Goal: Transaction & Acquisition: Subscribe to service/newsletter

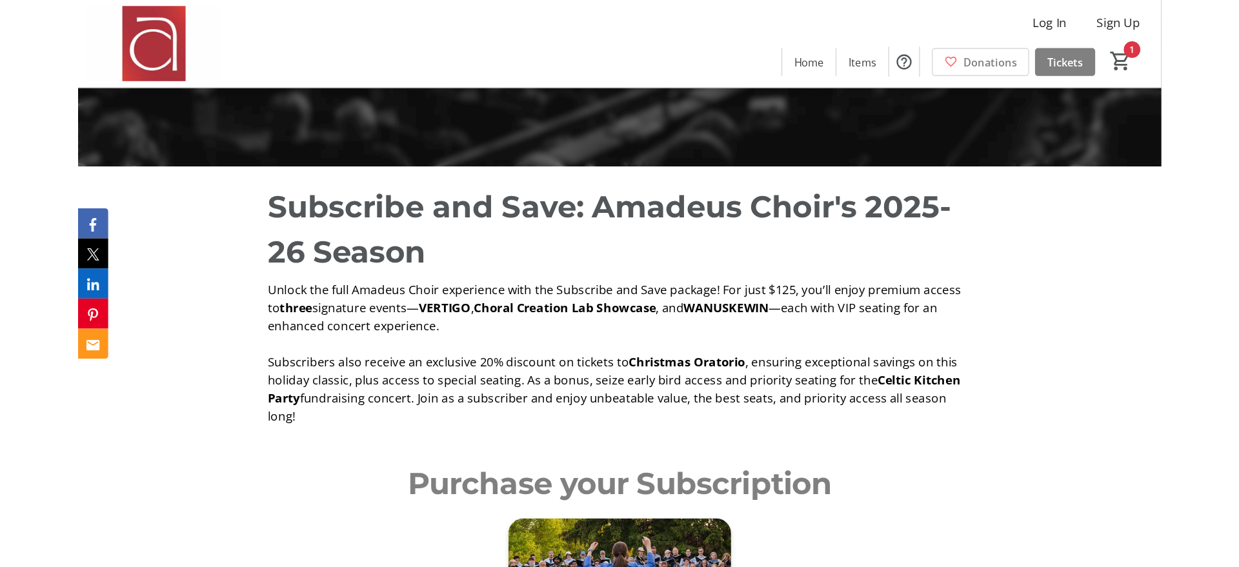
scroll to position [348, 0]
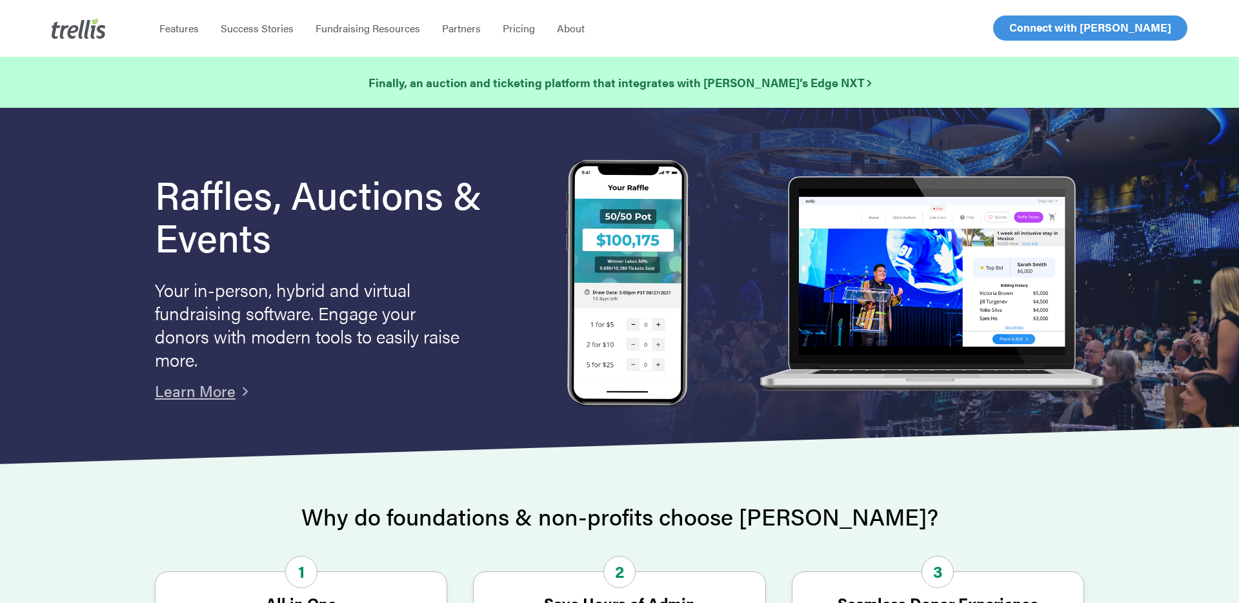
click at [1030, 30] on span "Log In" at bounding box center [1023, 27] width 31 height 15
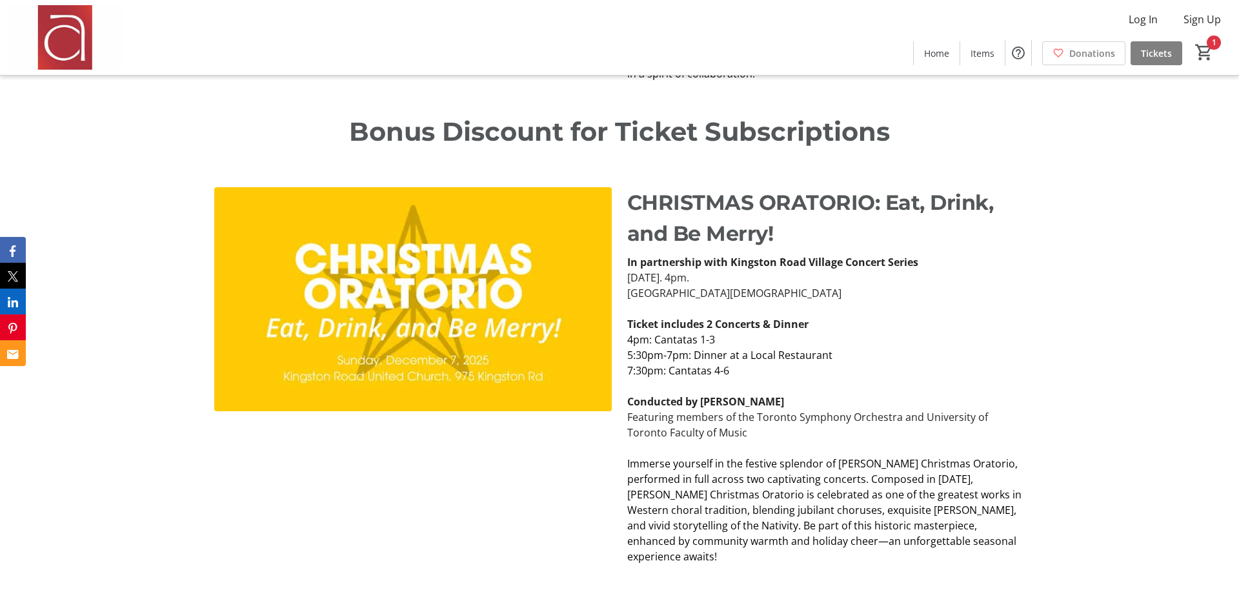
scroll to position [2036, 0]
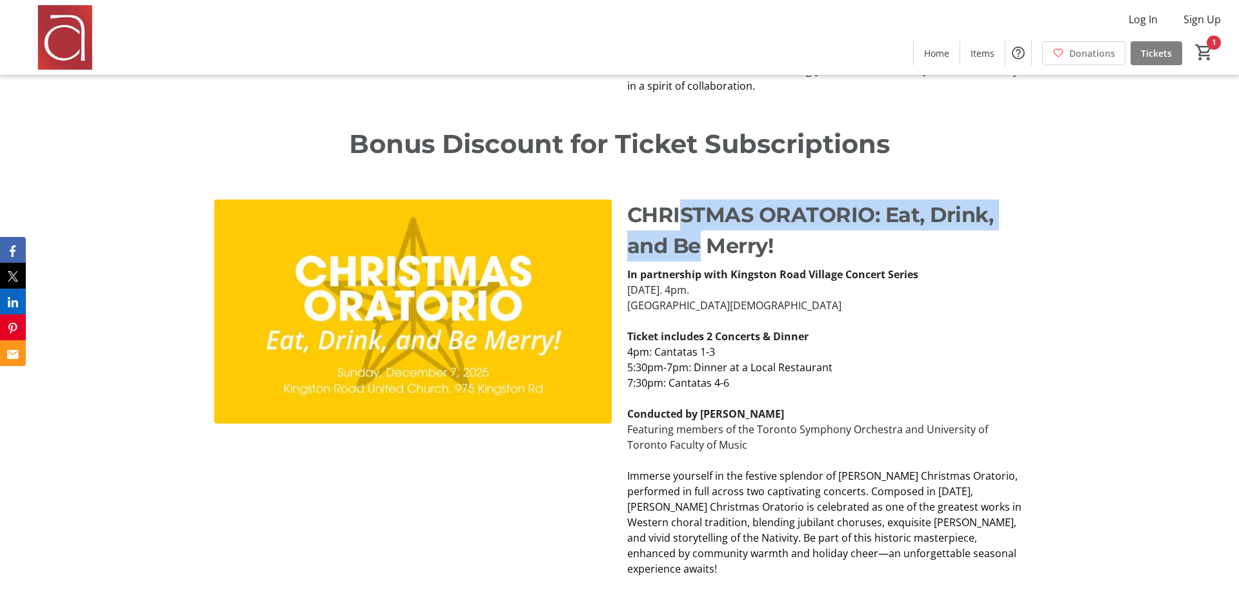
drag, startPoint x: 679, startPoint y: 198, endPoint x: 696, endPoint y: 230, distance: 36.4
click at [696, 230] on p "CHRISTMAS ORATORIO: Eat, Drink, and Be Merry!" at bounding box center [825, 230] width 397 height 62
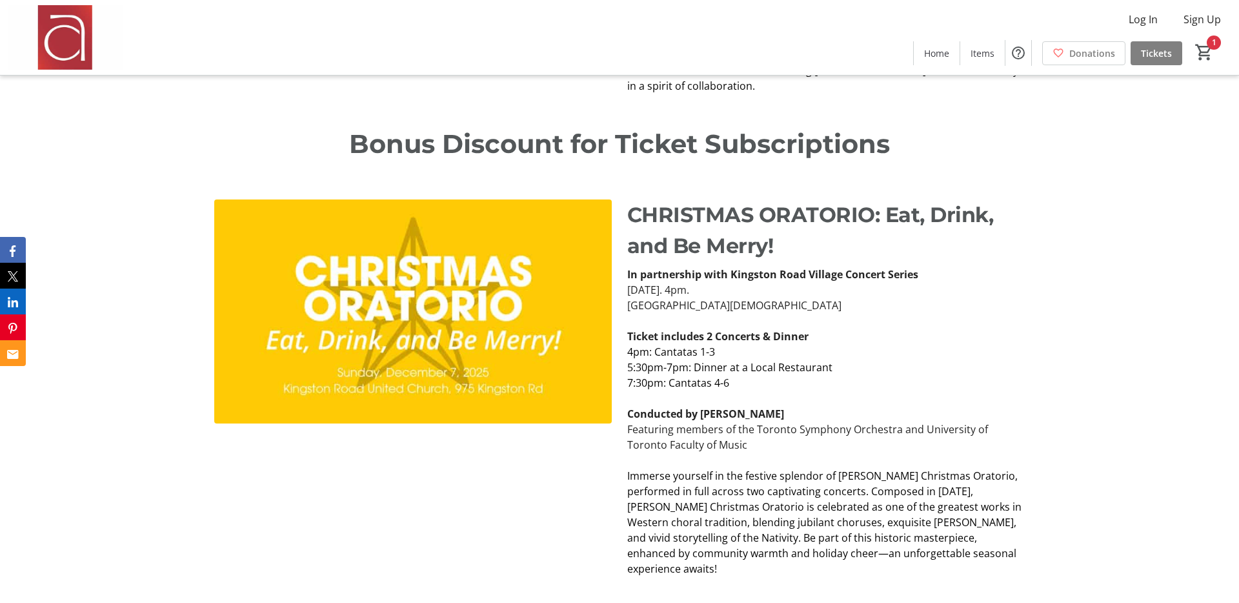
click at [760, 375] on p "7:30pm: Cantatas 4-6" at bounding box center [825, 382] width 397 height 15
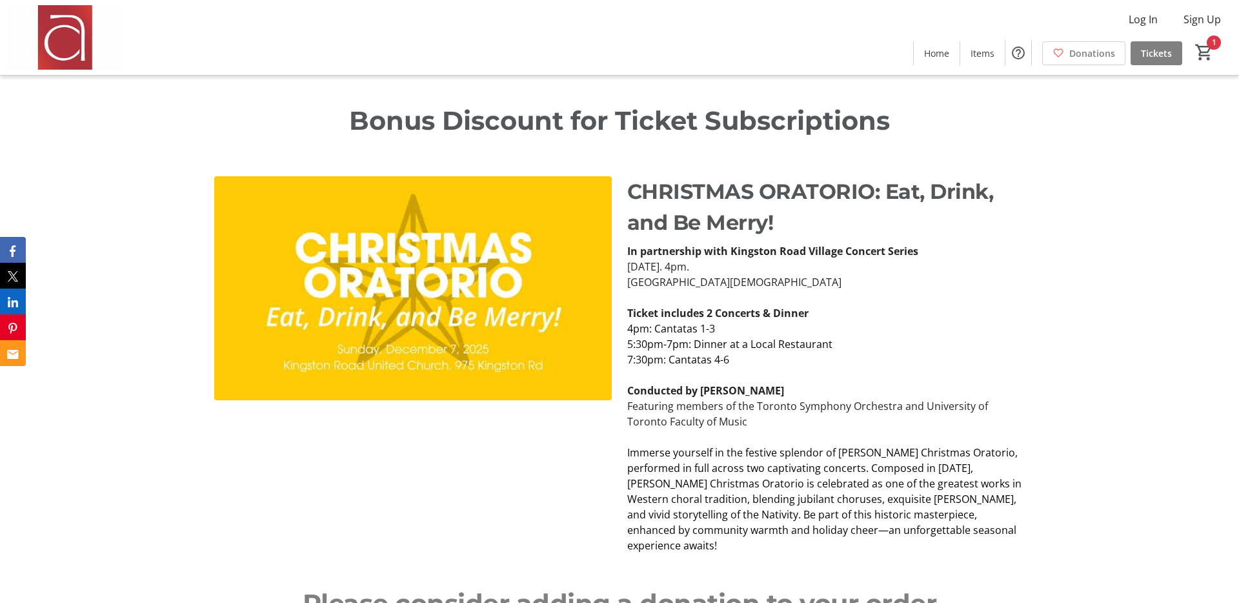
scroll to position [2032, 0]
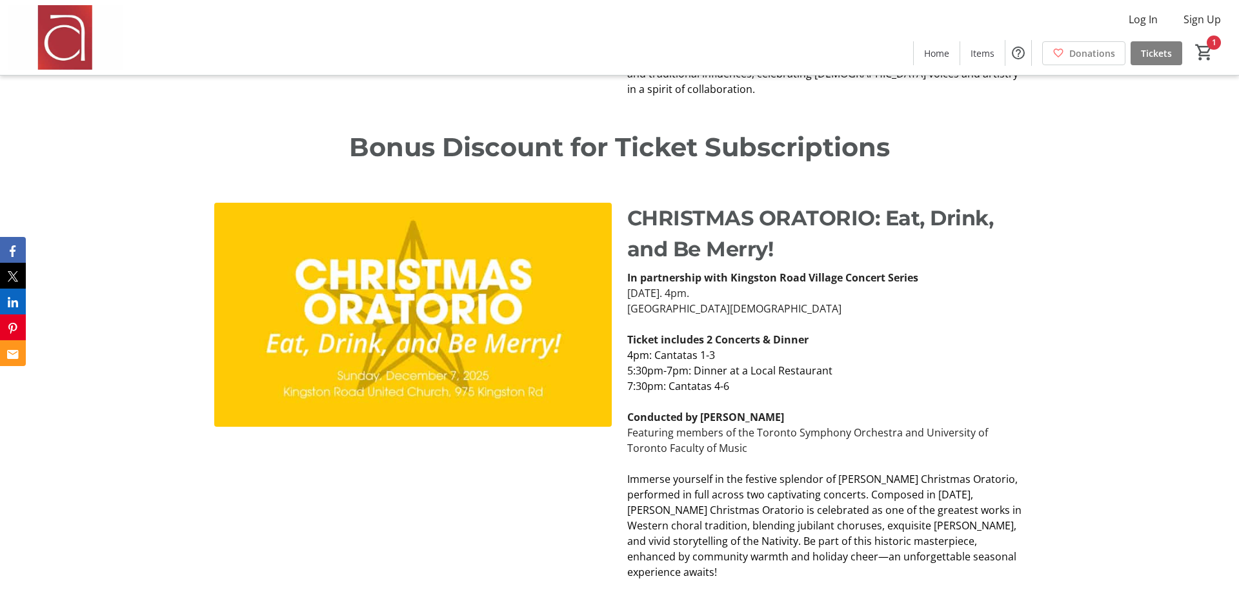
click at [652, 203] on p "CHRISTMAS ORATORIO: Eat, Drink, and Be Merry!" at bounding box center [825, 234] width 397 height 62
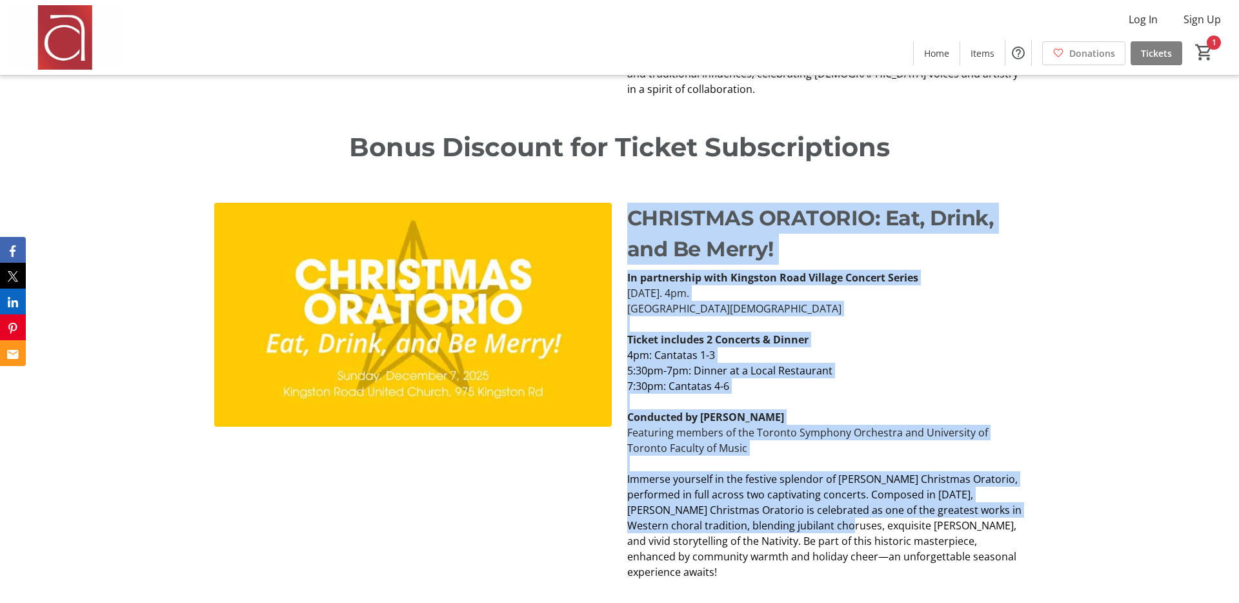
drag, startPoint x: 652, startPoint y: 195, endPoint x: 784, endPoint y: 508, distance: 339.5
click at [784, 508] on div "CHRISTMAS ORATORIO: Eat, Drink, and Be Merry! In partnership with Kingston Road…" at bounding box center [825, 391] width 397 height 377
click at [784, 508] on span "Immerse yourself in the festive splendor of Bach’s Christmas Oratorio, performe…" at bounding box center [824, 525] width 394 height 107
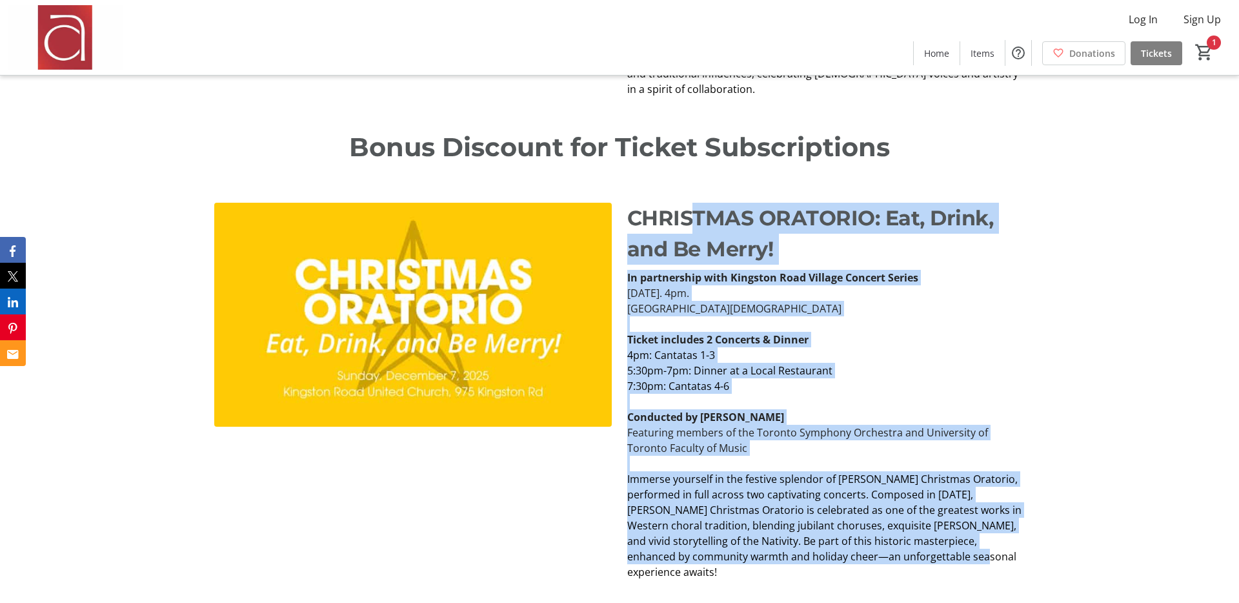
drag, startPoint x: 923, startPoint y: 546, endPoint x: 691, endPoint y: 212, distance: 407.0
click at [691, 212] on div "CHRISTMAS ORATORIO: Eat, Drink, and Be Merry! In partnership with Kingston Road…" at bounding box center [825, 391] width 397 height 377
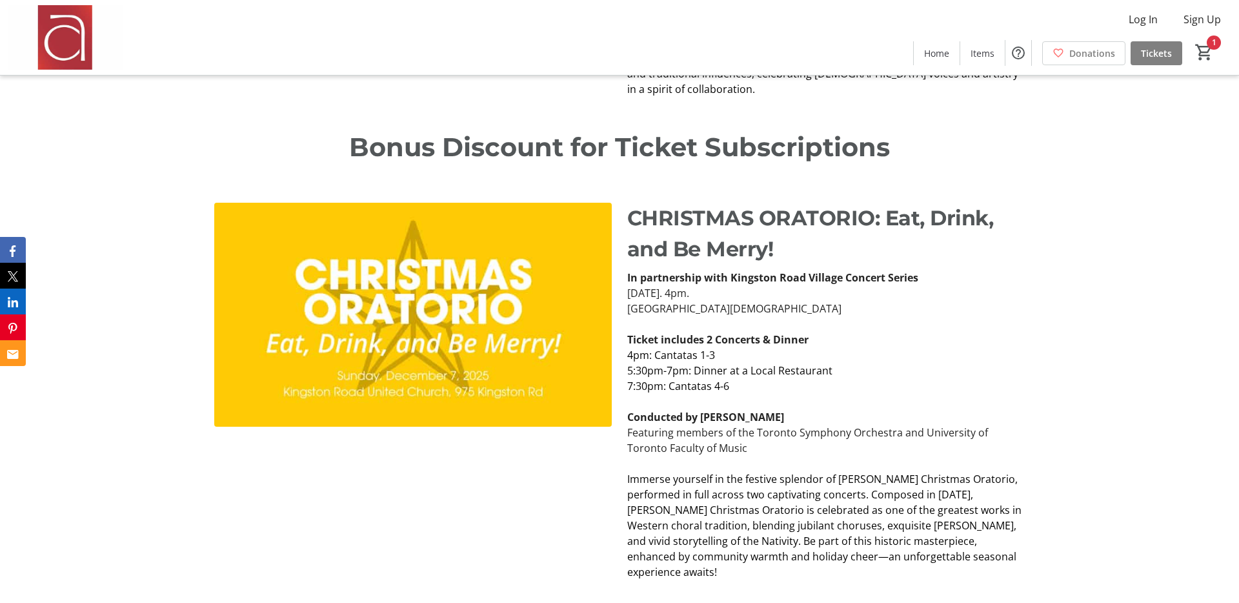
click at [414, 128] on p "Bonus Discount for Ticket Subscriptions" at bounding box center [619, 147] width 810 height 39
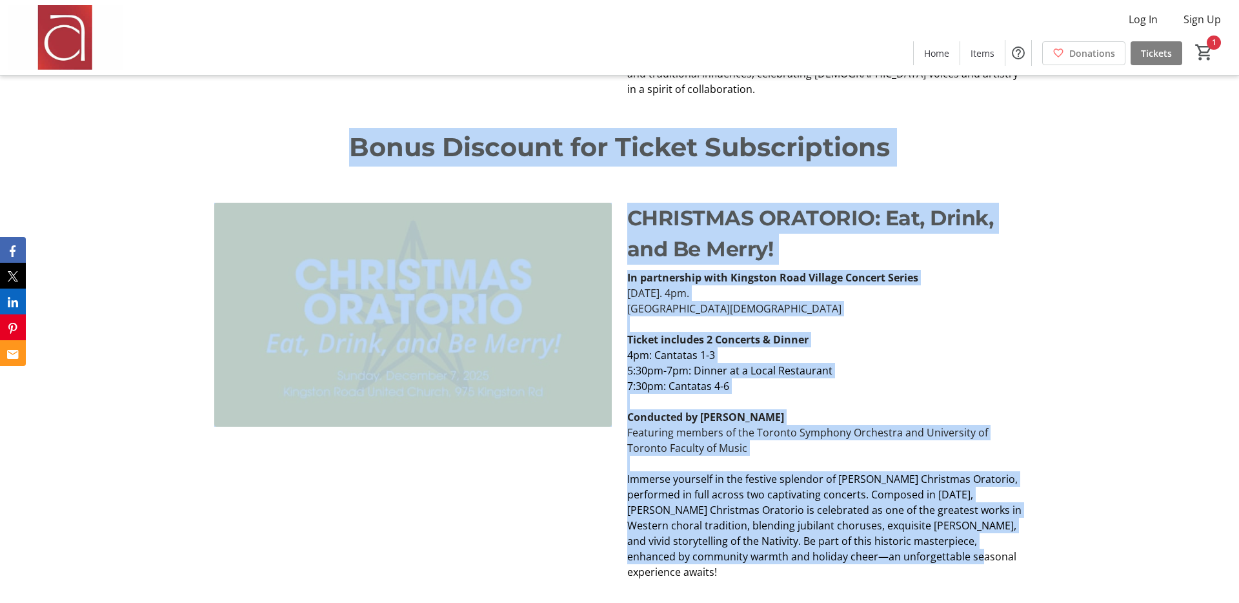
drag, startPoint x: 414, startPoint y: 119, endPoint x: 848, endPoint y: 541, distance: 605.4
click at [848, 541] on div "2025-26 Season Subscriptions Subscribe for VIP seating, 20% discount, and more!…" at bounding box center [619, 186] width 1239 height 4436
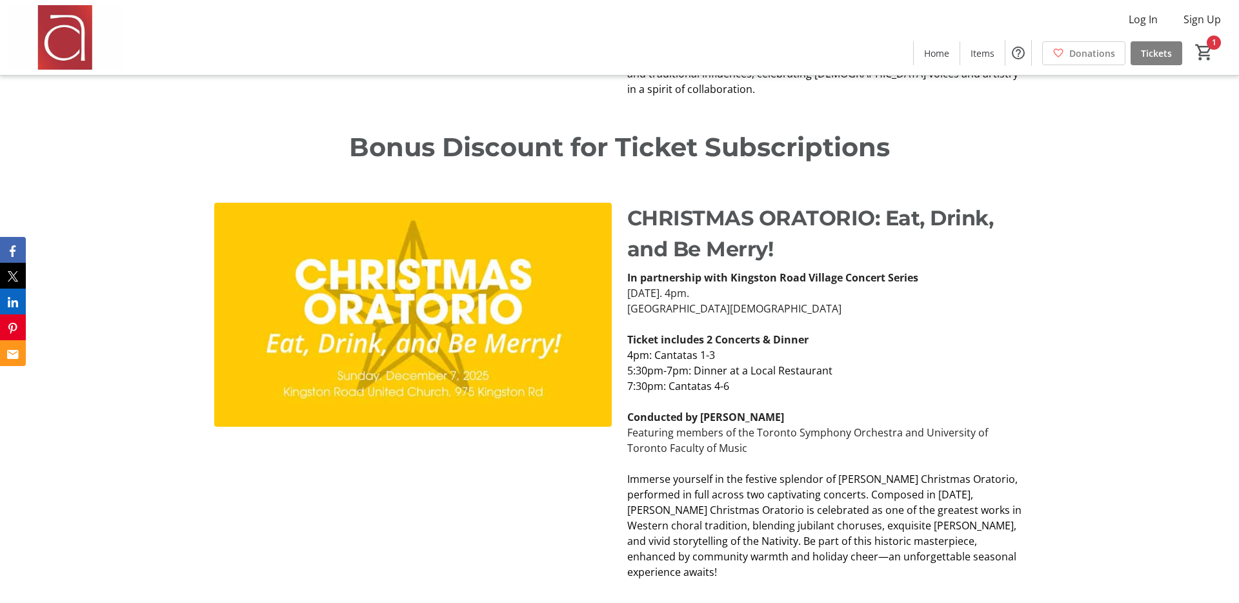
click at [430, 128] on p "Bonus Discount for Ticket Subscriptions" at bounding box center [619, 147] width 810 height 39
click at [348, 129] on p "Bonus Discount for Ticket Subscriptions" at bounding box center [619, 147] width 810 height 39
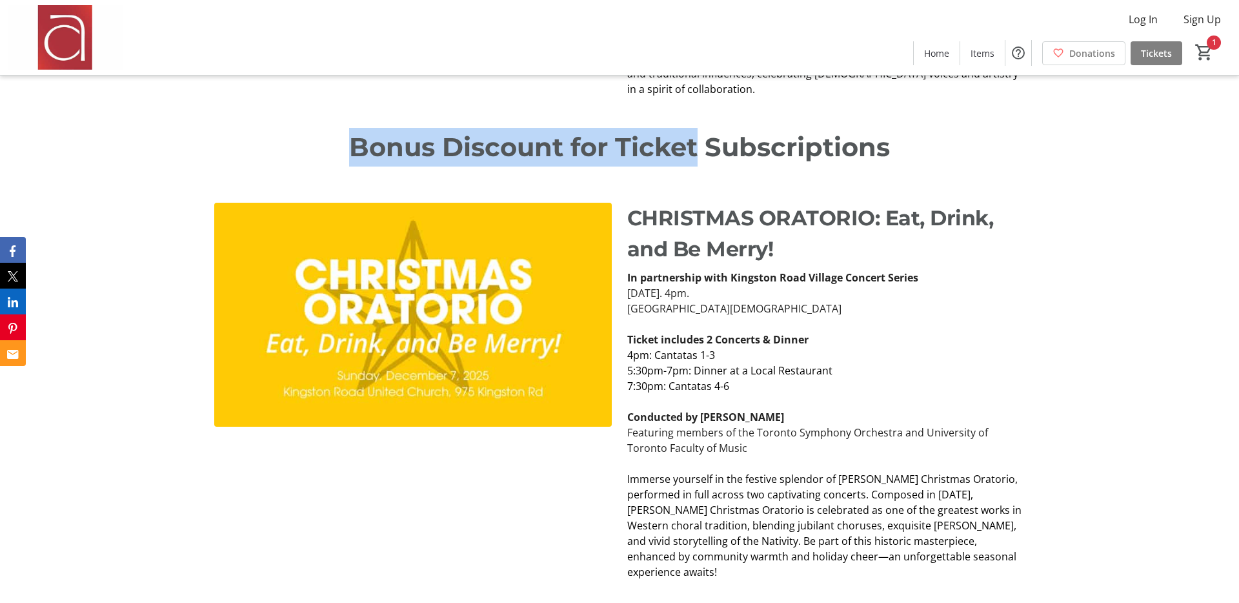
drag, startPoint x: 348, startPoint y: 129, endPoint x: 665, endPoint y: 132, distance: 316.8
click at [665, 132] on p "Bonus Discount for Ticket Subscriptions" at bounding box center [619, 147] width 810 height 39
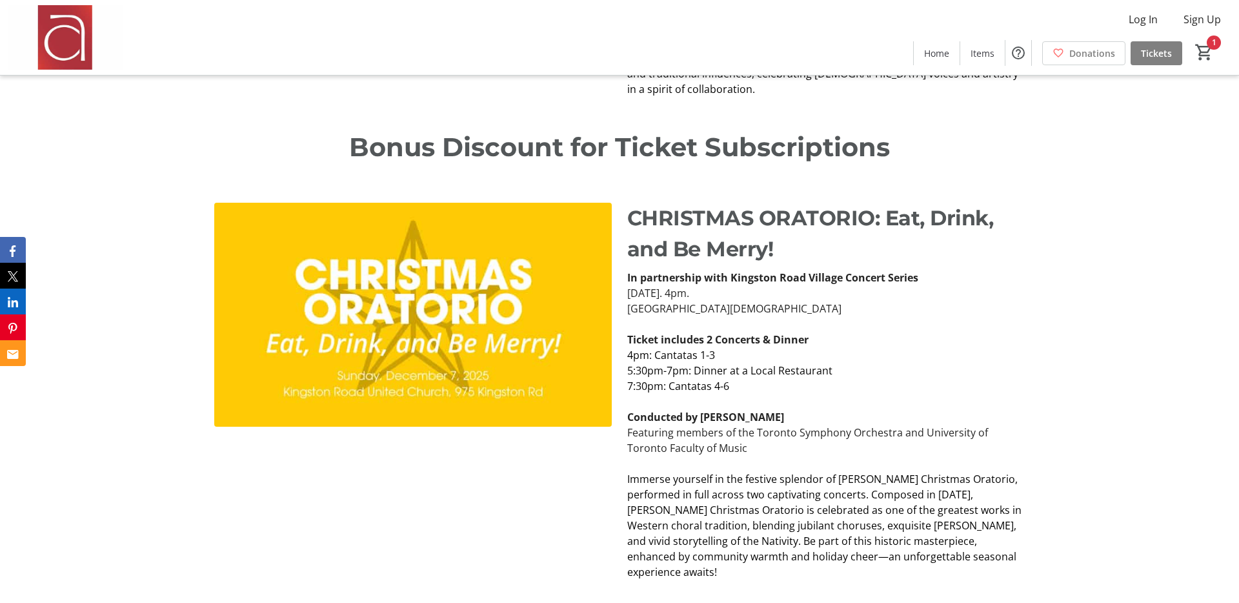
click at [397, 133] on p "Bonus Discount for Ticket Subscriptions" at bounding box center [619, 147] width 810 height 39
click at [677, 128] on p "Bonus Discount for Ticket Subscriptions" at bounding box center [619, 147] width 810 height 39
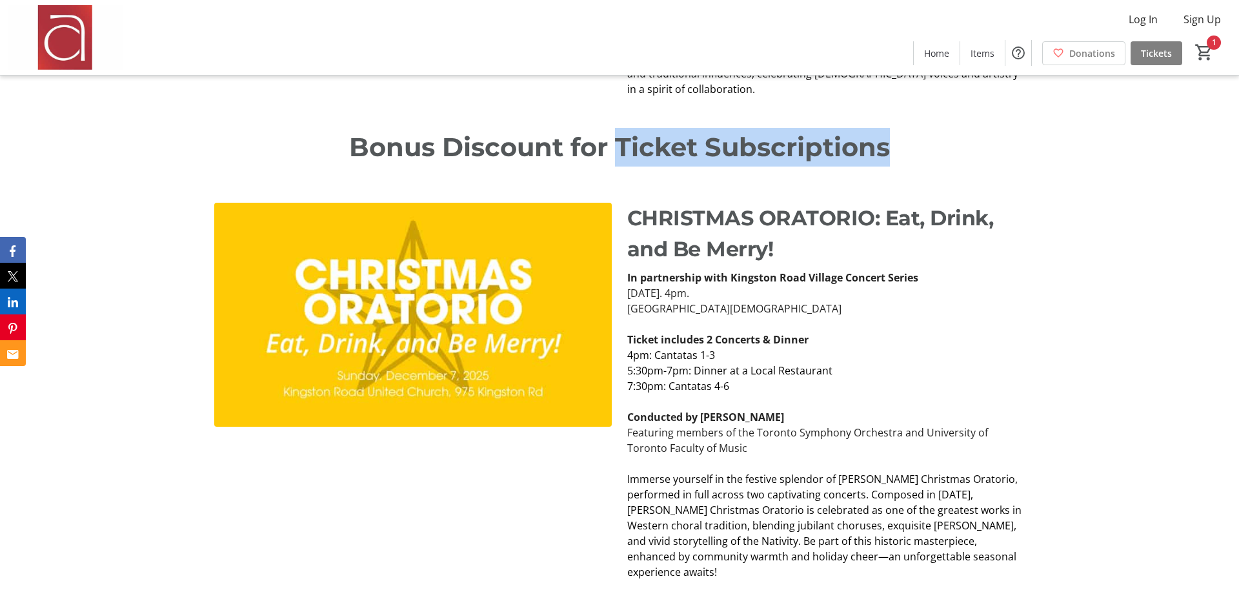
drag, startPoint x: 677, startPoint y: 124, endPoint x: 794, endPoint y: 124, distance: 116.1
click at [794, 128] on p "Bonus Discount for Ticket Subscriptions" at bounding box center [619, 147] width 810 height 39
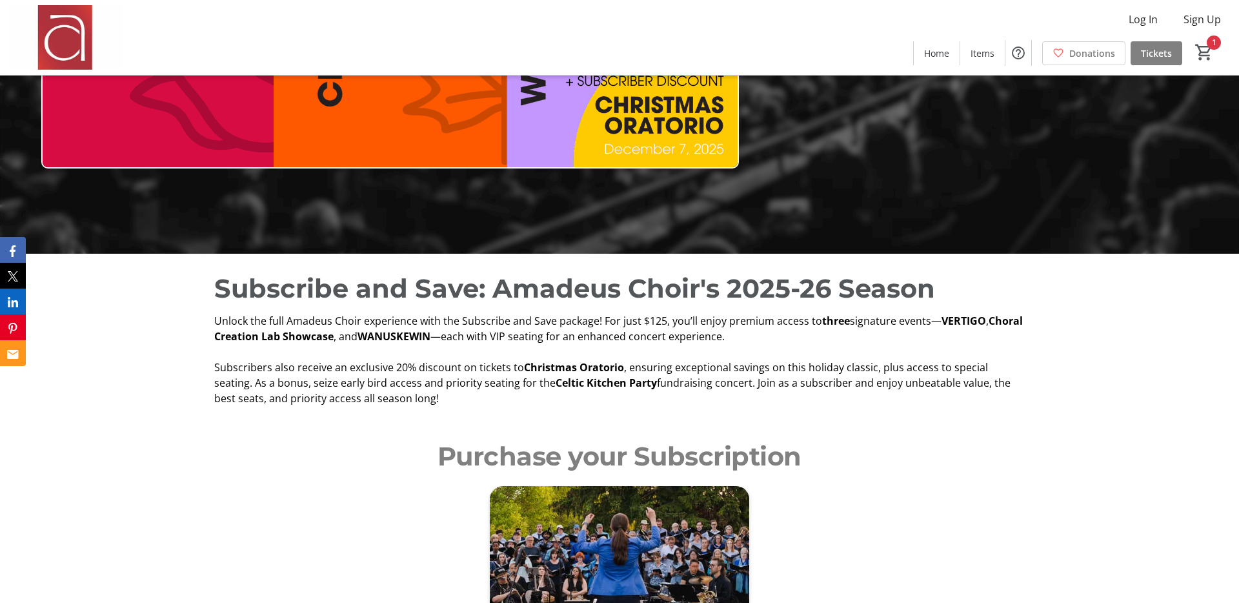
scroll to position [326, 0]
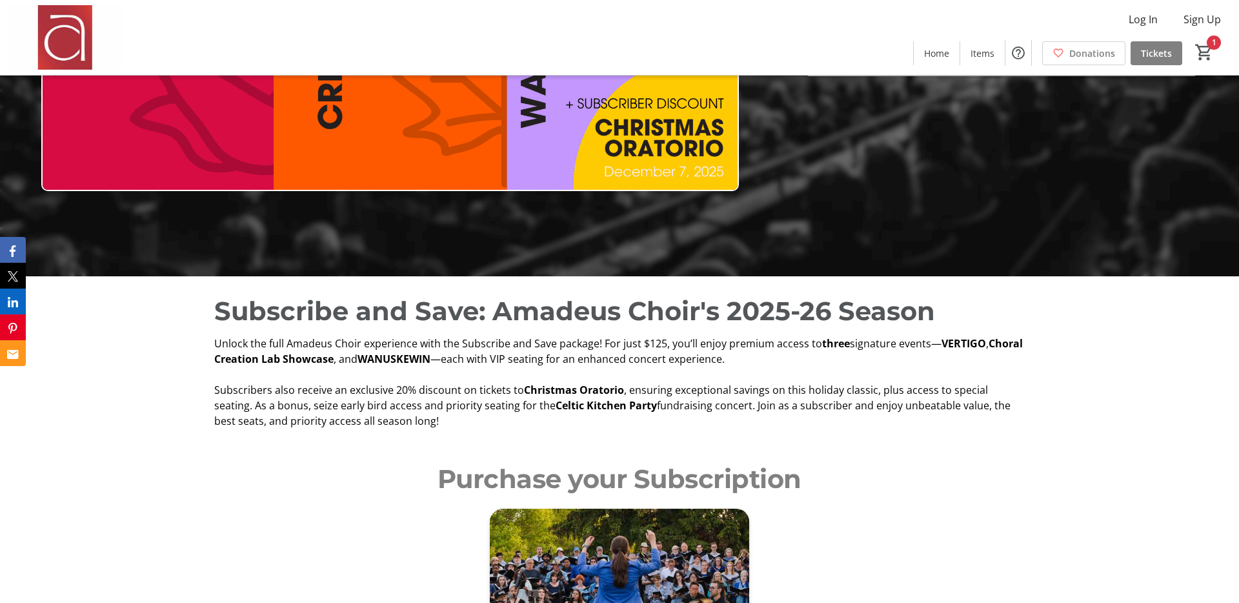
click at [225, 389] on span "Subscribers also receive an exclusive 20% discount on tickets to" at bounding box center [369, 390] width 310 height 14
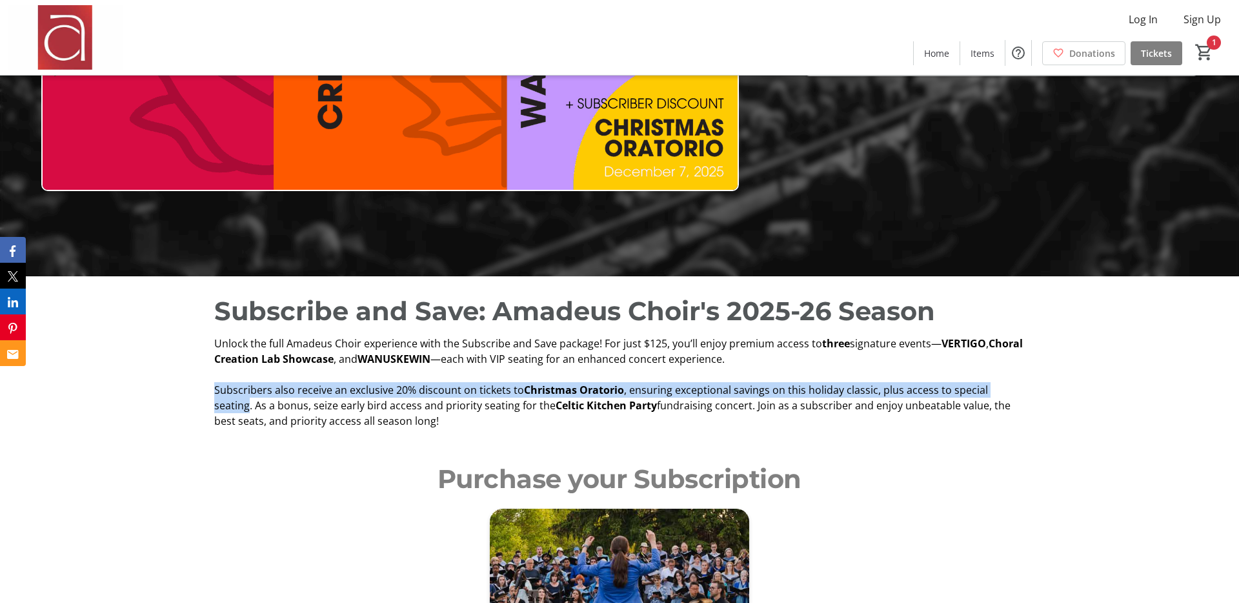
drag, startPoint x: 225, startPoint y: 389, endPoint x: 1005, endPoint y: 387, distance: 780.7
click at [1005, 387] on p "Subscribers also receive an exclusive 20% discount on tickets to Christmas Orat…" at bounding box center [619, 405] width 810 height 46
click at [988, 387] on span ", ensuring exceptional savings on this holiday classic, plus access to special …" at bounding box center [601, 398] width 774 height 30
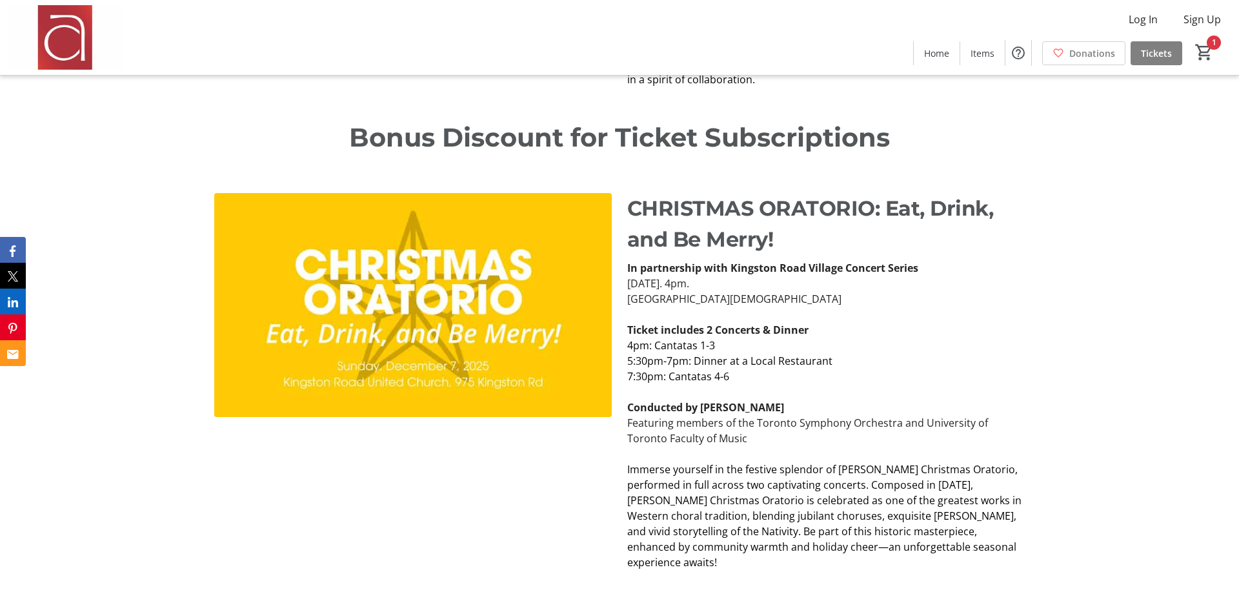
scroll to position [2046, 0]
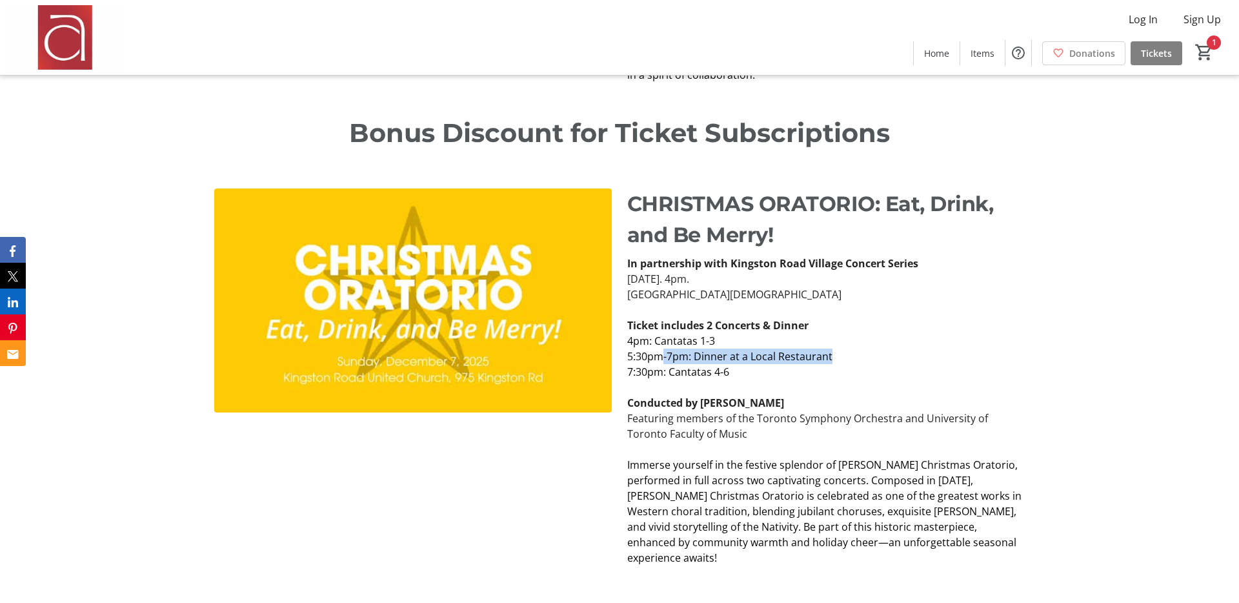
drag, startPoint x: 665, startPoint y: 341, endPoint x: 833, endPoint y: 343, distance: 168.4
click at [833, 348] on p "5:30pm-7pm: Dinner at a Local Restaurant" at bounding box center [825, 355] width 397 height 15
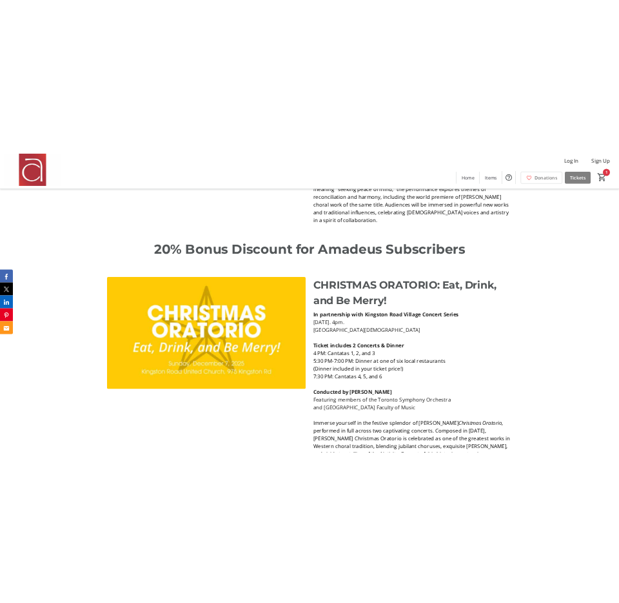
scroll to position [1994, 0]
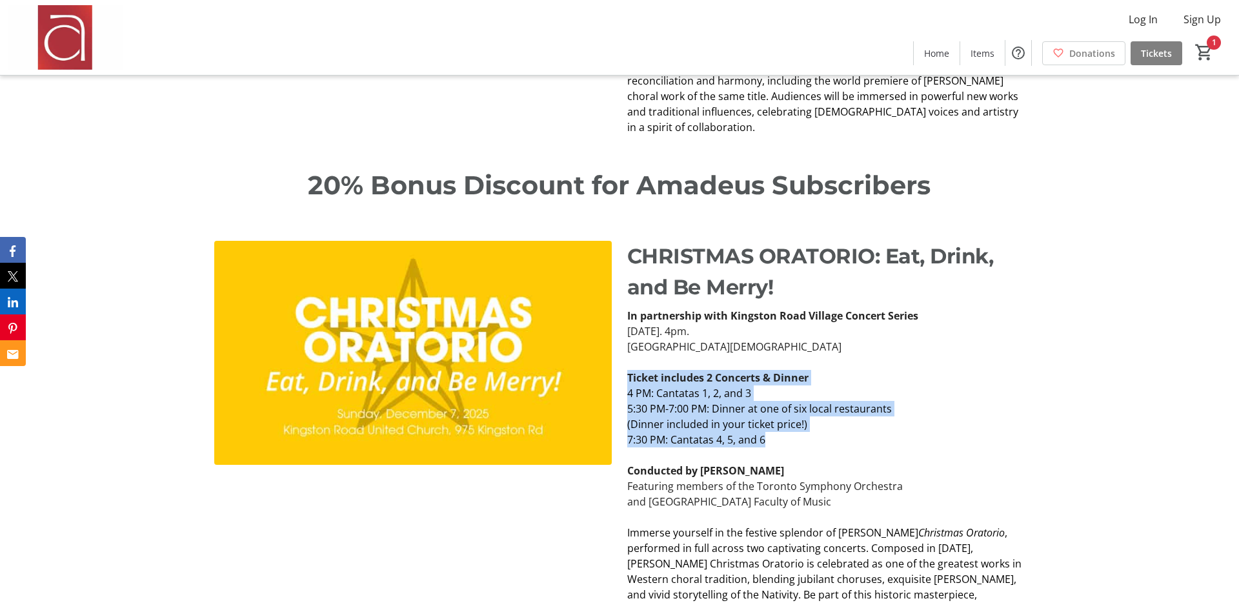
drag, startPoint x: 624, startPoint y: 363, endPoint x: 846, endPoint y: 421, distance: 230.2
click at [846, 421] on div "In partnership with Kingston Road Village Concert Series Sunday, December 7, 20…" at bounding box center [825, 470] width 413 height 325
copy div "Ticket includes 2 Concerts & Dinner 4 PM: Cantatas 1, 2, and 3 5:30 PM-7:00 PM:…"
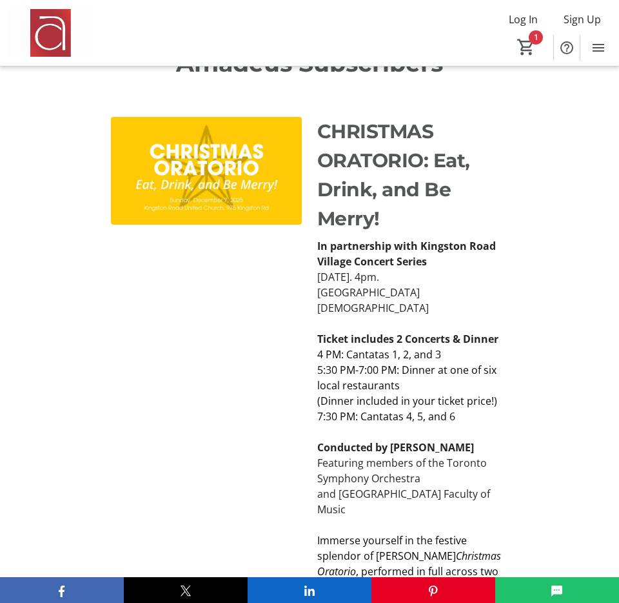
click at [370, 242] on strong "In partnership with Kingston Road Village Concert Series" at bounding box center [406, 254] width 179 height 30
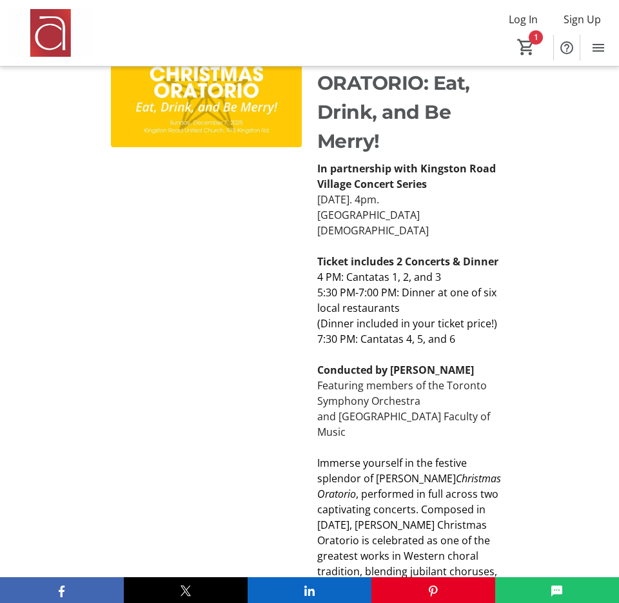
scroll to position [2636, 0]
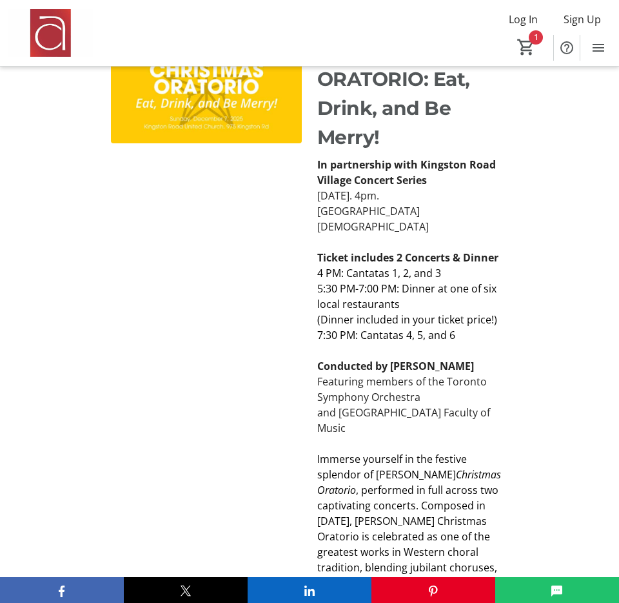
click at [460, 281] on span "5:30 PM-7:00 PM: Dinner at one of six local restaurants" at bounding box center [406, 296] width 179 height 30
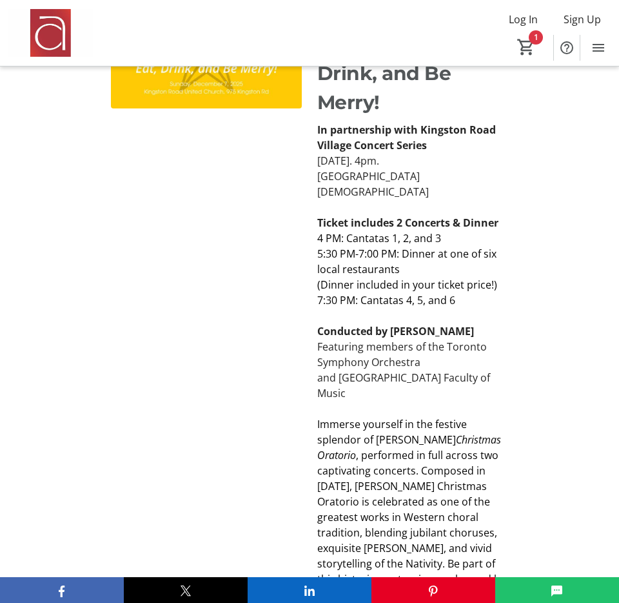
scroll to position [2670, 0]
click at [429, 339] on p "Featuring members of the Toronto Symphony Orchestra" at bounding box center [412, 354] width 191 height 31
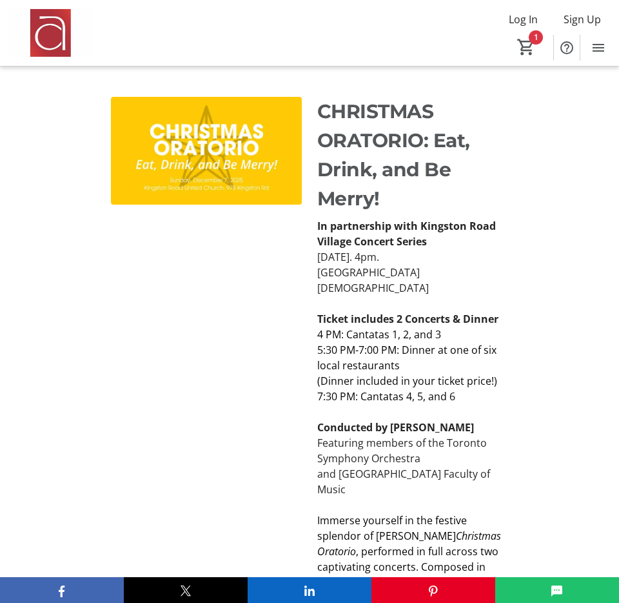
scroll to position [2576, 0]
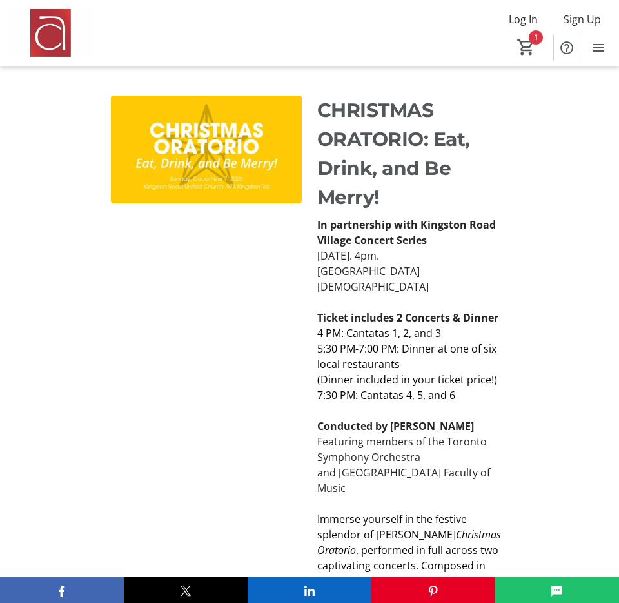
click at [383, 434] on p "Featuring members of the Toronto Symphony Orchestra" at bounding box center [412, 449] width 191 height 31
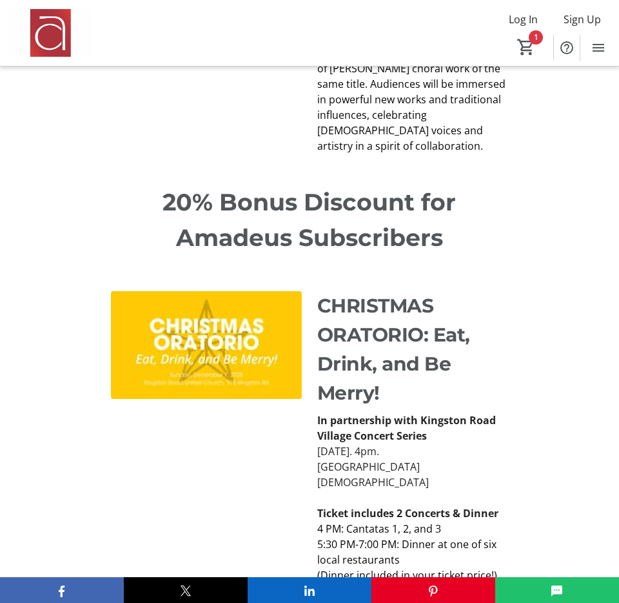
scroll to position [2376, 0]
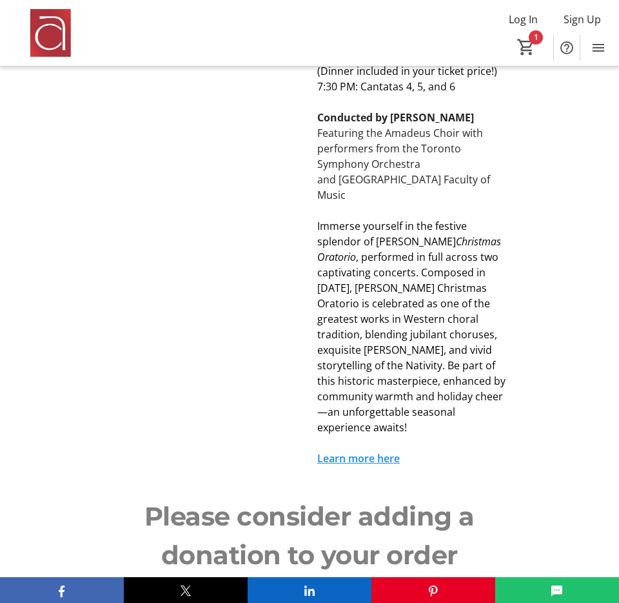
scroll to position [2896, 0]
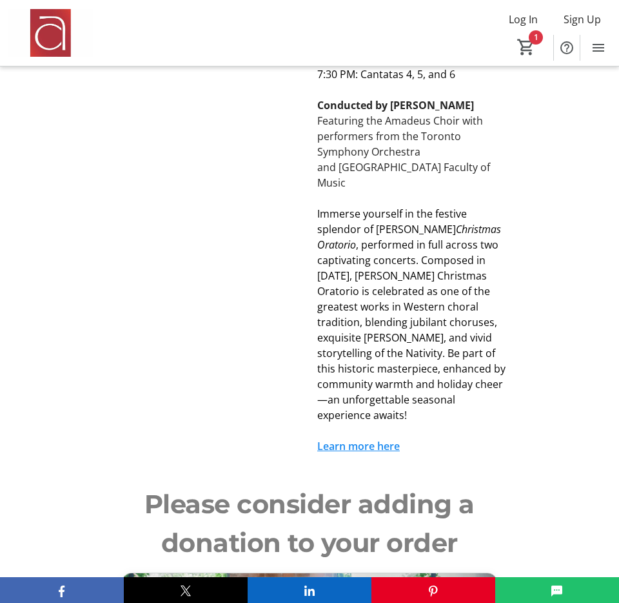
click at [357, 439] on link "Learn more here" at bounding box center [358, 446] width 83 height 14
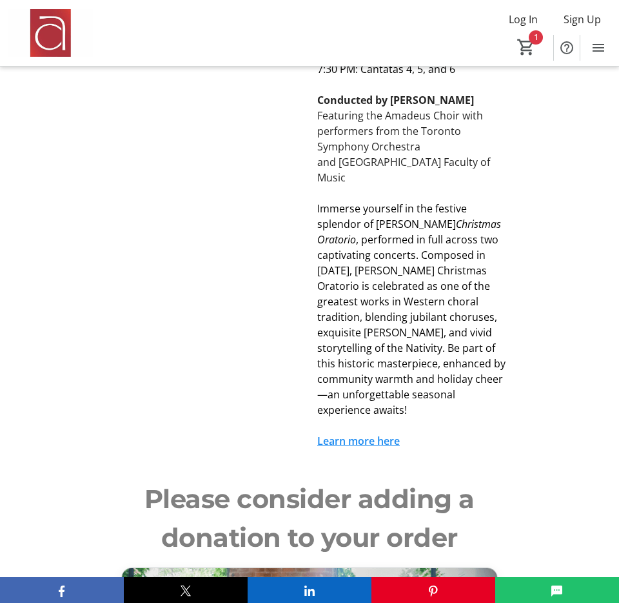
click at [442, 322] on span ", performed in full across two captivating concerts. Composed in 1734, Bach’s C…" at bounding box center [411, 324] width 188 height 185
click at [401, 320] on span ", performed in full across two captivating concerts. Composed in 1734, Bach’s C…" at bounding box center [411, 324] width 188 height 185
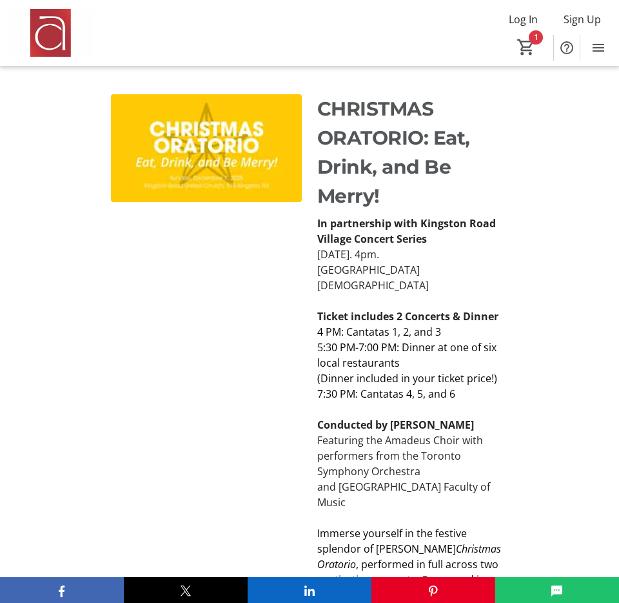
scroll to position [2574, 0]
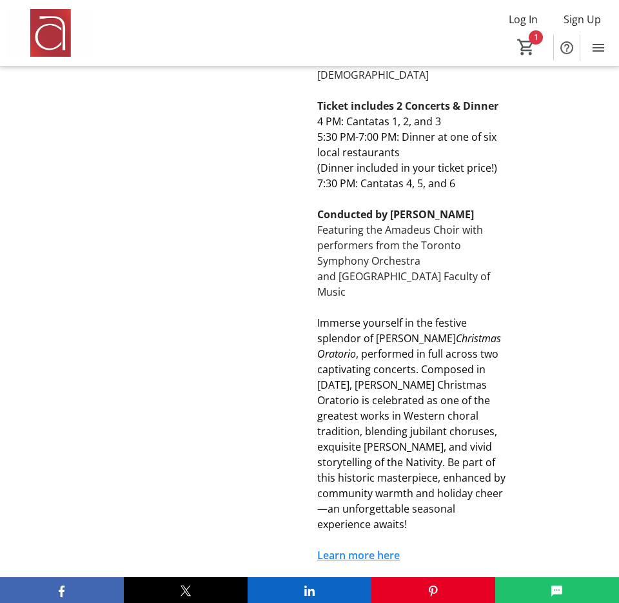
click at [334, 379] on span ", performed in full across two captivating concerts. Composed in 1734, Bach’s C…" at bounding box center [411, 438] width 188 height 185
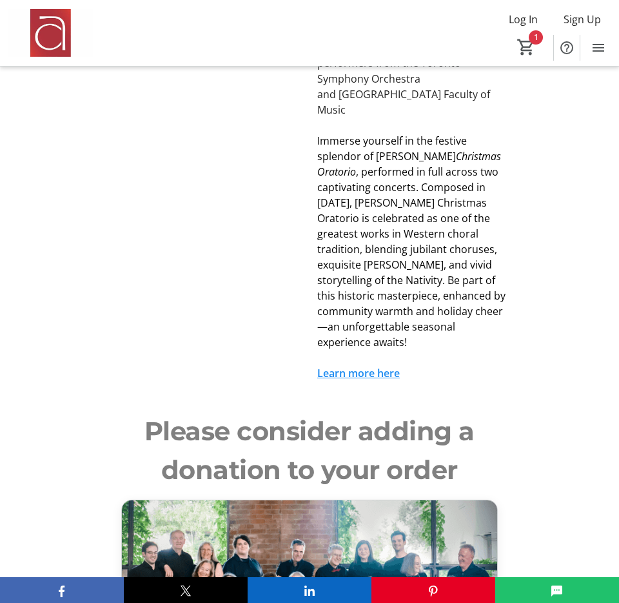
scroll to position [2972, 0]
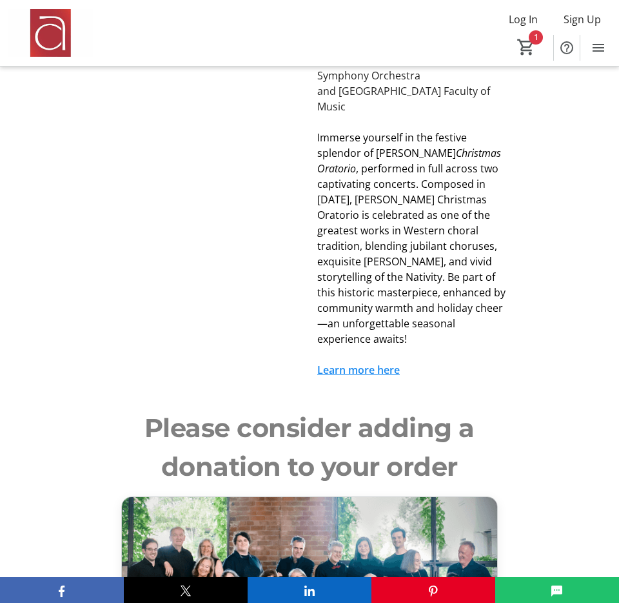
click at [392, 183] on span ", performed in full across two captivating concerts. Composed in 1734, Bach’s C…" at bounding box center [411, 253] width 188 height 185
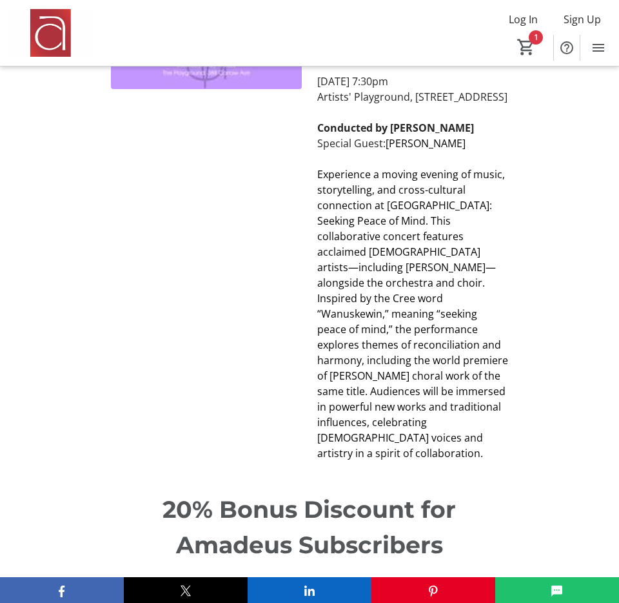
scroll to position [2088, 0]
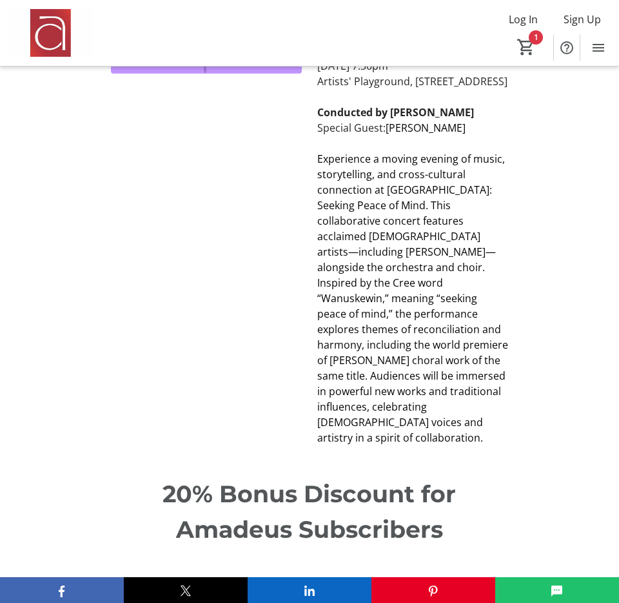
click at [396, 403] on span "Experience a moving evening of music, storytelling, and cross-cultural connecti…" at bounding box center [412, 298] width 191 height 293
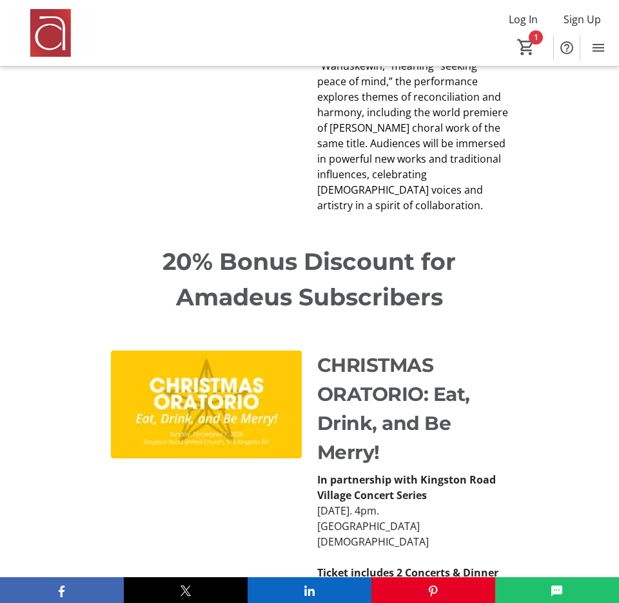
scroll to position [2514, 0]
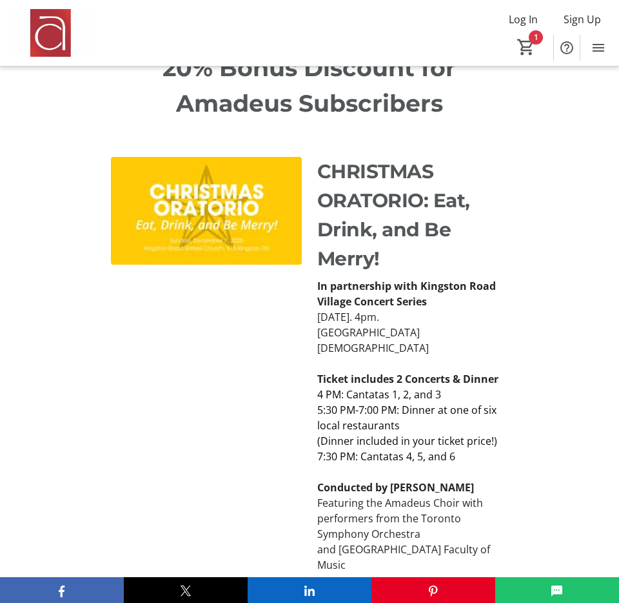
click at [334, 158] on p "CHRISTMAS ORATORIO: Eat, Drink, and Be Merry!" at bounding box center [412, 214] width 191 height 115
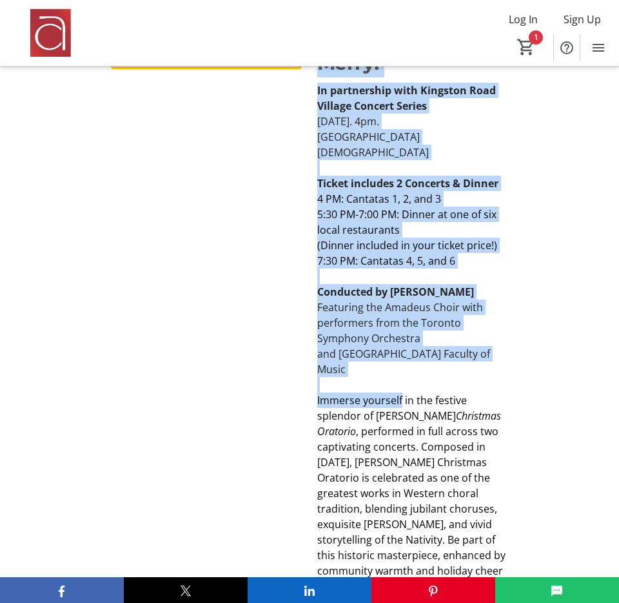
scroll to position [2739, 0]
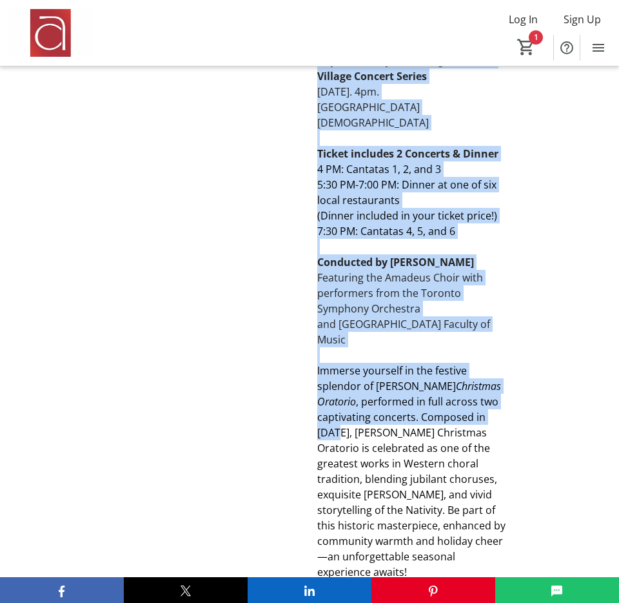
drag, startPoint x: 334, startPoint y: 158, endPoint x: 446, endPoint y: 397, distance: 263.8
click at [446, 397] on div "CHRISTMAS ORATORIO: Eat, Drink, and Be Merry! In partnership with Kingston Road…" at bounding box center [412, 271] width 191 height 678
click at [474, 347] on p at bounding box center [412, 354] width 191 height 15
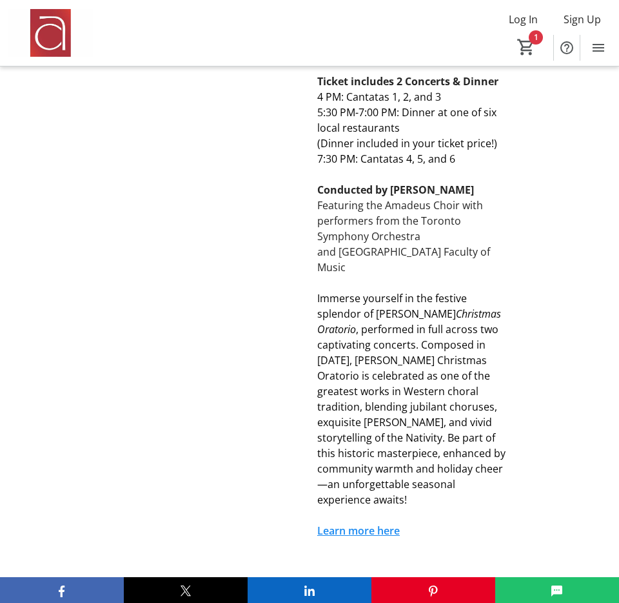
scroll to position [2817, 0]
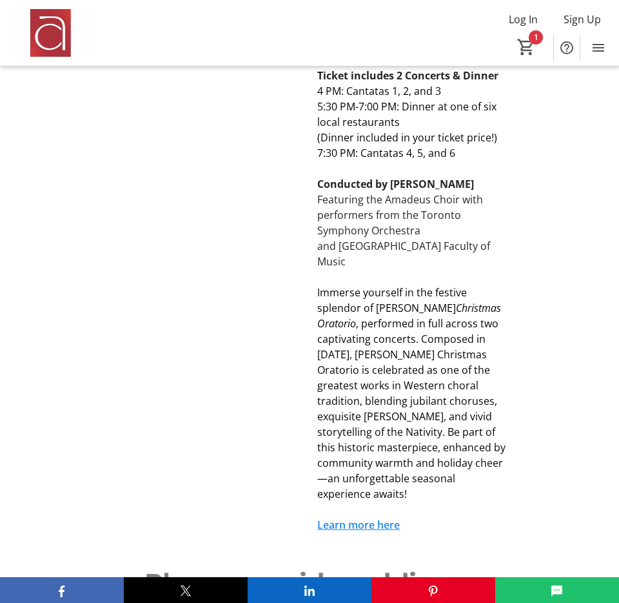
click at [334, 285] on span "Immerse yourself in the festive splendor of Bach’s" at bounding box center [392, 300] width 150 height 30
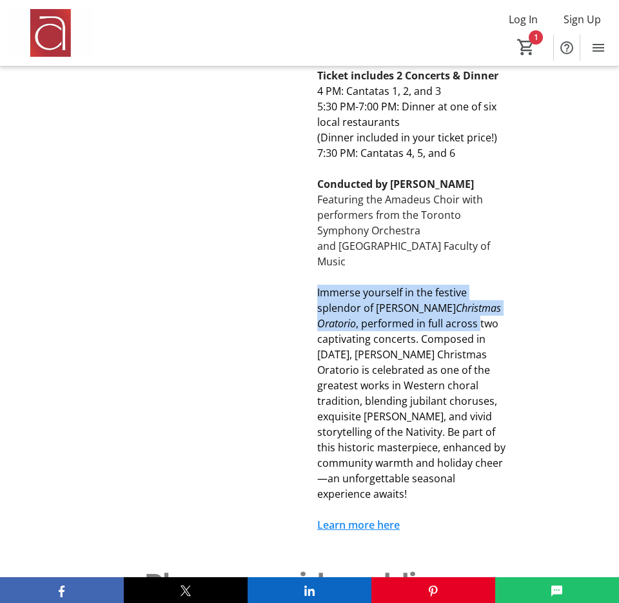
drag, startPoint x: 334, startPoint y: 265, endPoint x: 430, endPoint y: 286, distance: 99.1
click at [430, 286] on p "Immerse yourself in the festive splendor of Bach’s Christmas Oratorio , perform…" at bounding box center [412, 393] width 191 height 217
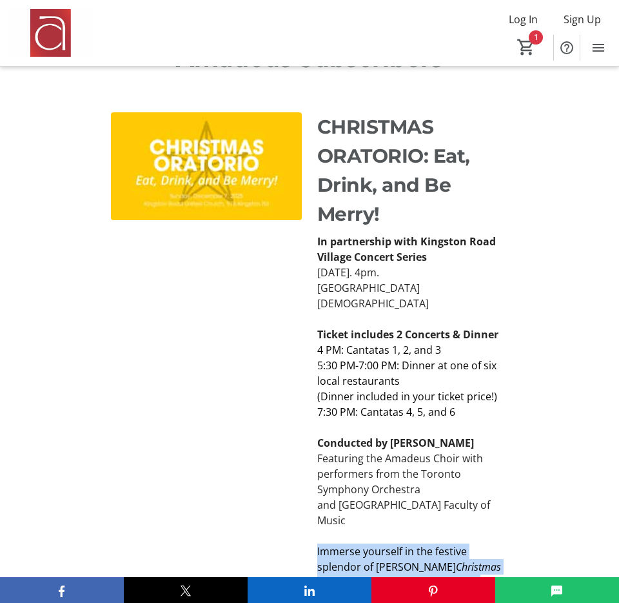
scroll to position [2545, 0]
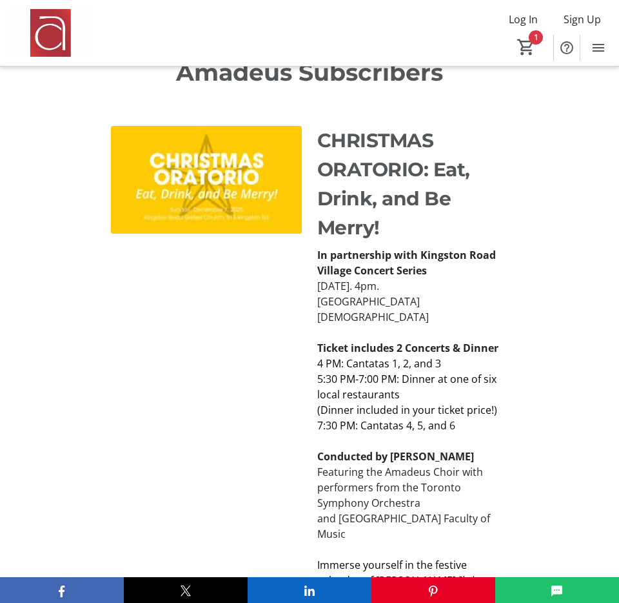
click at [321, 248] on strong "In partnership with Kingston Road Village Concert Series" at bounding box center [406, 263] width 179 height 30
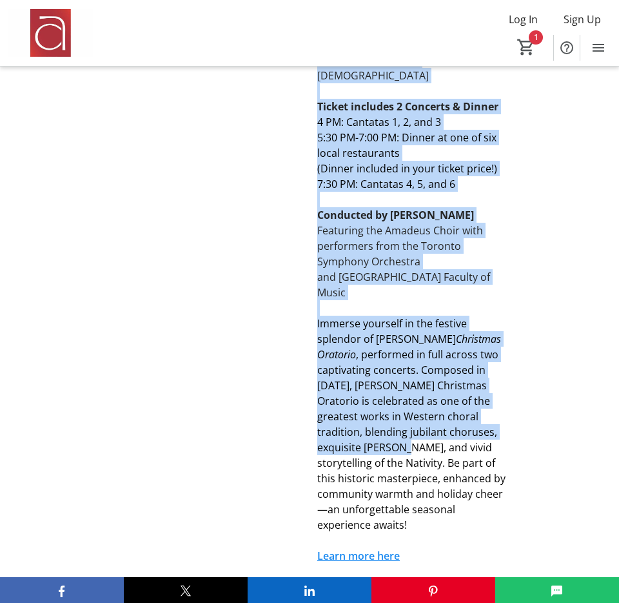
scroll to position [2833, 0]
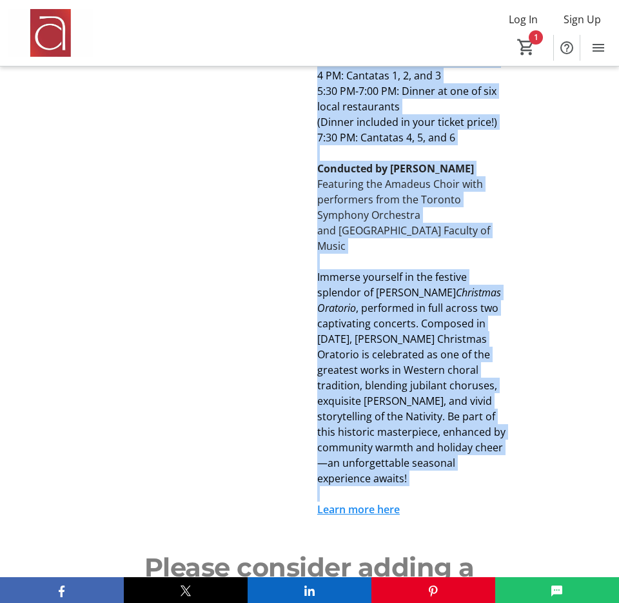
drag, startPoint x: 321, startPoint y: 241, endPoint x: 443, endPoint y: 440, distance: 232.8
click at [443, 440] on div "In partnership with Kingston Road Village Concert Series Sunday, December 7, 20…" at bounding box center [412, 237] width 191 height 557
copy div "In partnership with Kingston Road Village Concert Series Sunday, December 7, 20…"
